Goal: Information Seeking & Learning: Learn about a topic

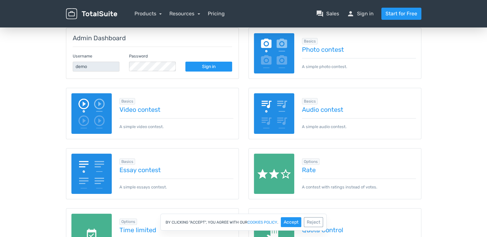
scroll to position [96, 0]
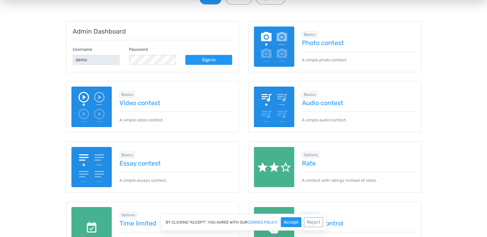
click at [145, 52] on div "Password" at bounding box center [152, 55] width 47 height 20
click at [331, 45] on link "Photo contest" at bounding box center [359, 42] width 114 height 7
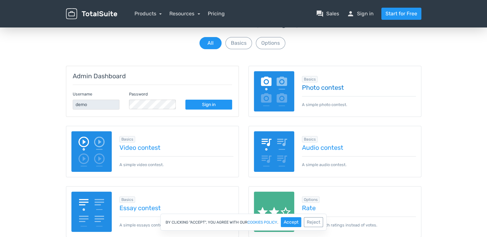
scroll to position [0, 0]
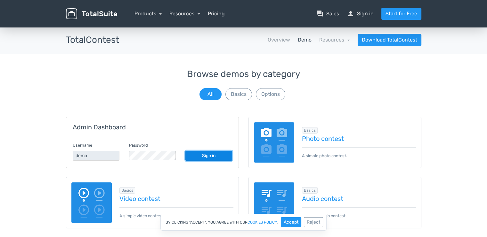
click at [203, 155] on link "Sign in" at bounding box center [208, 156] width 47 height 10
